Goal: Complete application form

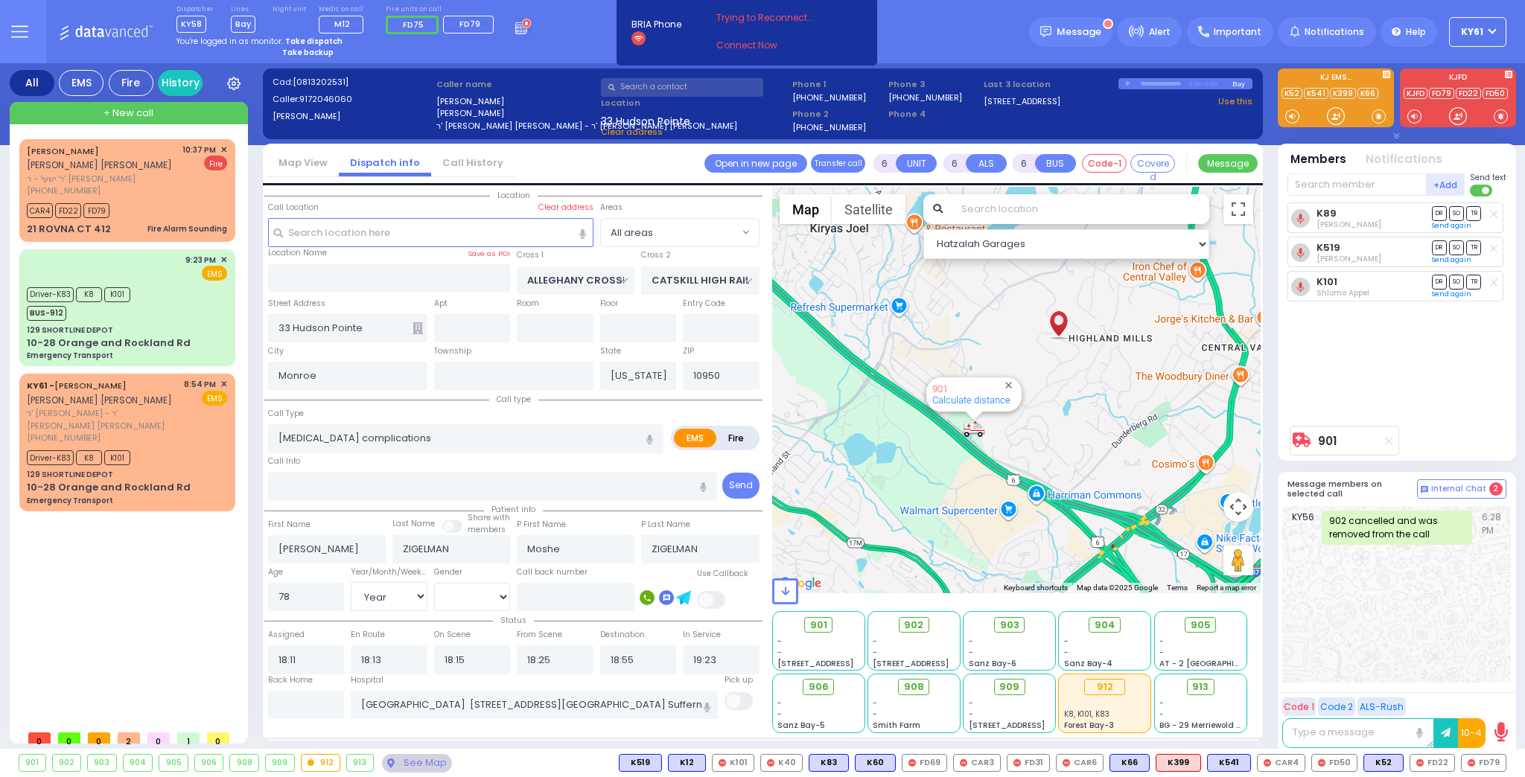
select select "Year"
select select "[DEMOGRAPHIC_DATA]"
click at [578, 327] on input "text" at bounding box center [555, 328] width 77 height 28
drag, startPoint x: 558, startPoint y: 366, endPoint x: 553, endPoint y: 373, distance: 8.1
click at [553, 373] on input "text" at bounding box center [513, 376] width 159 height 28
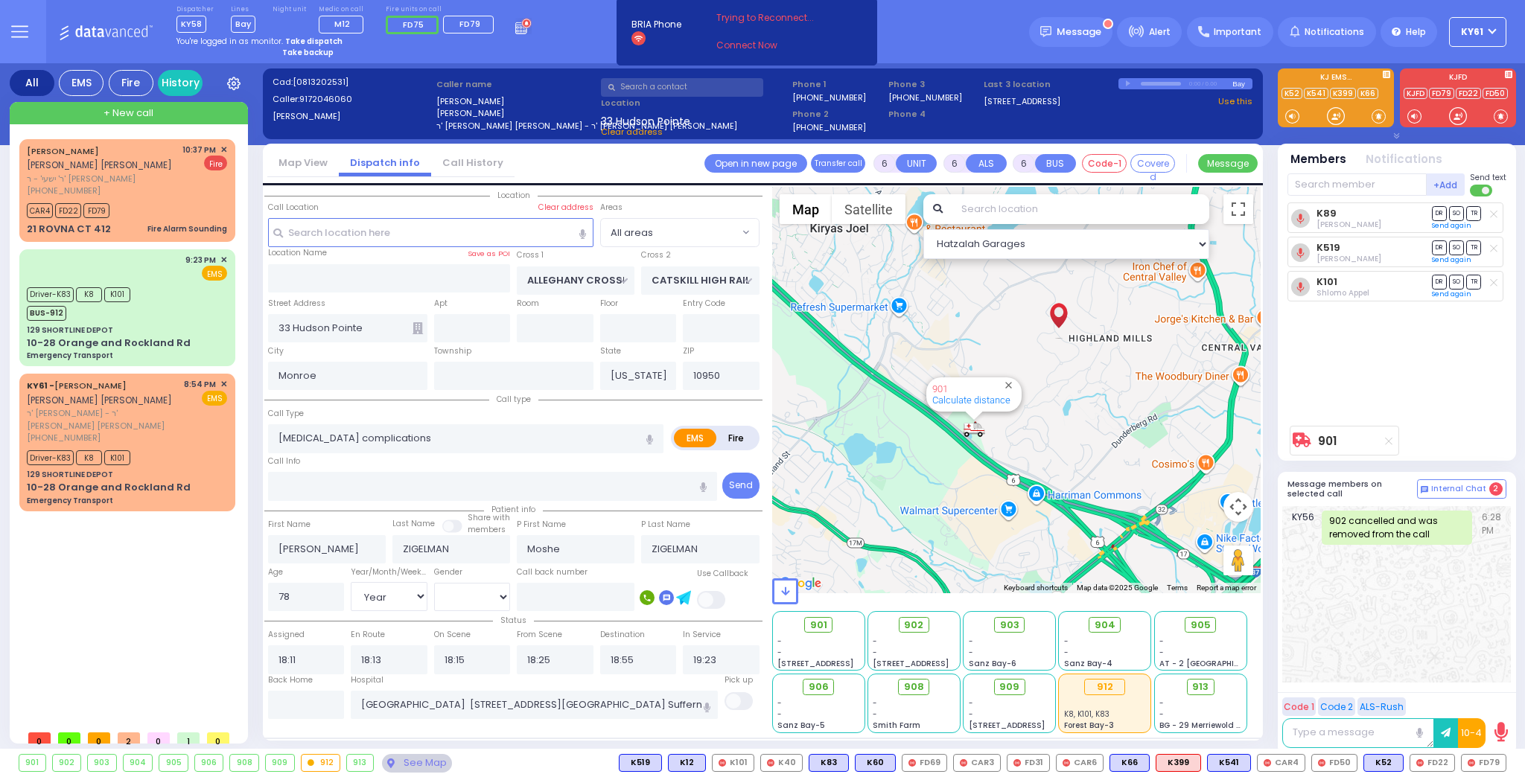
drag, startPoint x: 538, startPoint y: 468, endPoint x: 526, endPoint y: 494, distance: 28.4
click at [531, 485] on div "Call Info" at bounding box center [493, 477] width 450 height 48
drag, startPoint x: 507, startPoint y: 528, endPoint x: 503, endPoint y: 538, distance: 10.7
click at [504, 535] on div "Share with members" at bounding box center [477, 526] width 85 height 30
click at [475, 600] on select "[DEMOGRAPHIC_DATA] [DEMOGRAPHIC_DATA]" at bounding box center [472, 597] width 77 height 28
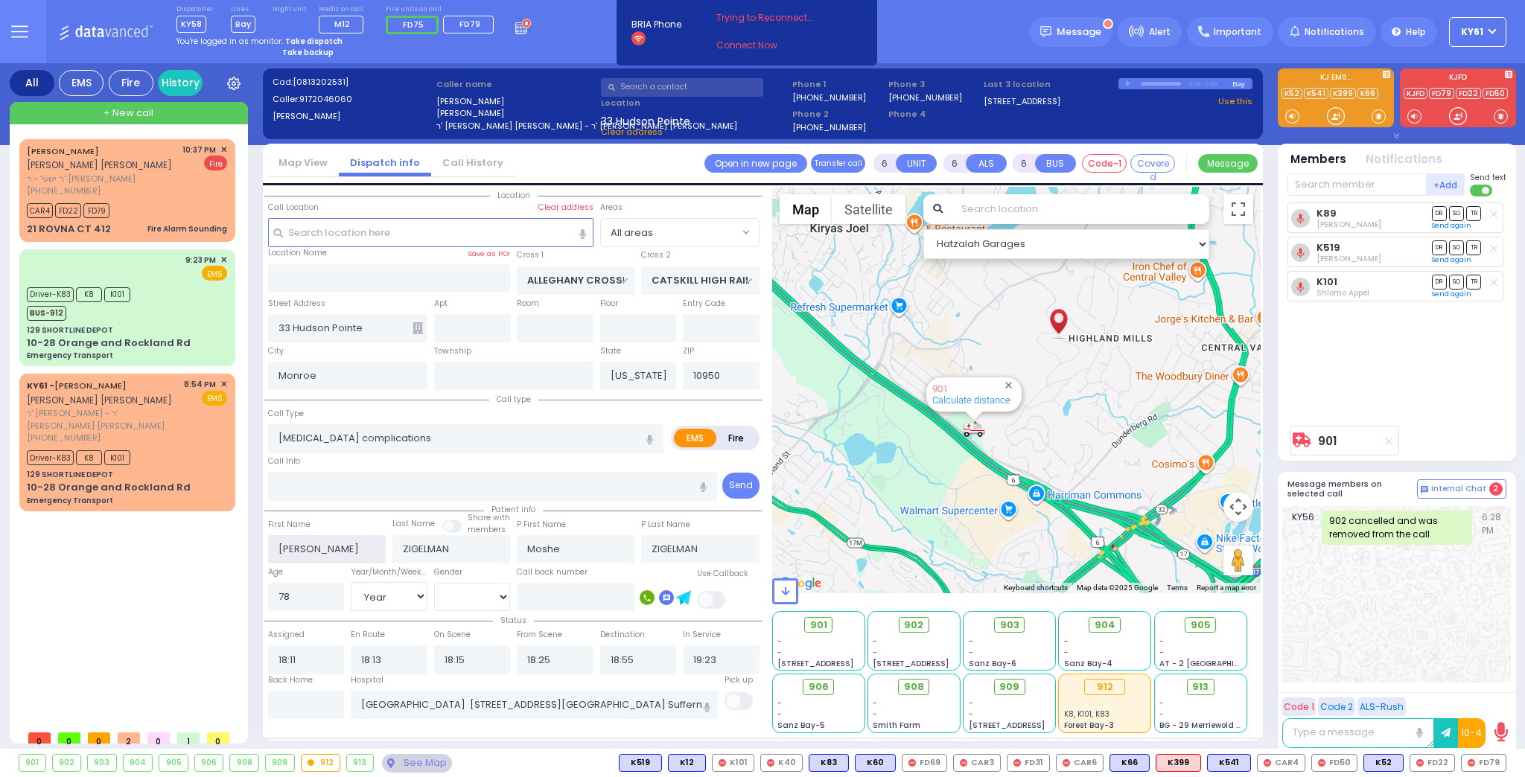
click at [318, 543] on input "[PERSON_NAME]" at bounding box center [327, 549] width 118 height 28
click at [515, 465] on div "Call Info" at bounding box center [493, 477] width 450 height 48
click at [293, 231] on input "text" at bounding box center [430, 232] width 325 height 28
click at [98, 588] on div "[PERSON_NAME] [PERSON_NAME] ר' ישעי' - ר' [PERSON_NAME] [PHONE_NUMBER] 10:37 PM…" at bounding box center [130, 431] width 222 height 584
